Goal: Transaction & Acquisition: Purchase product/service

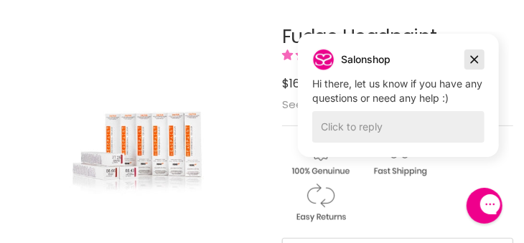
click at [469, 57] on icon "Dismiss campaign" at bounding box center [474, 59] width 14 height 17
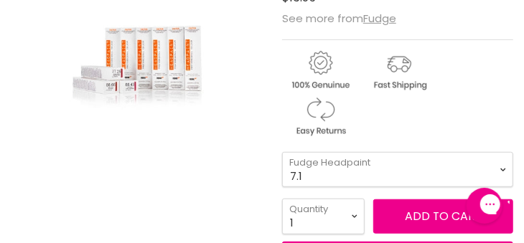
scroll to position [287, 0]
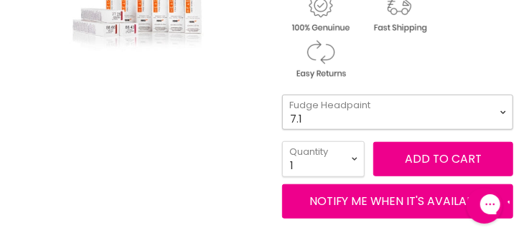
click at [503, 115] on select "4.34 4.6 4.62 5.0 5.00 5.22 5.23 5.3 5.4 5.5 5.73 6.00 6.3 6.34 6.35" at bounding box center [397, 112] width 231 height 35
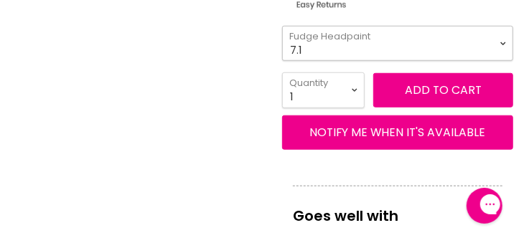
scroll to position [359, 0]
